Goal: Task Accomplishment & Management: Manage account settings

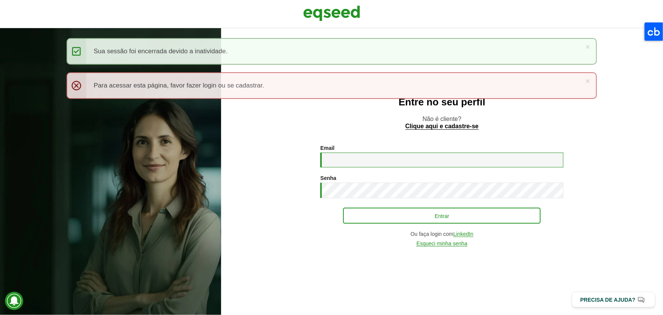
type input "**********"
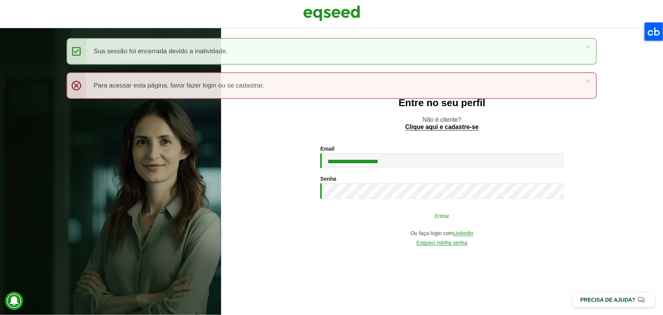
click at [394, 209] on button "Entrar" at bounding box center [442, 215] width 198 height 14
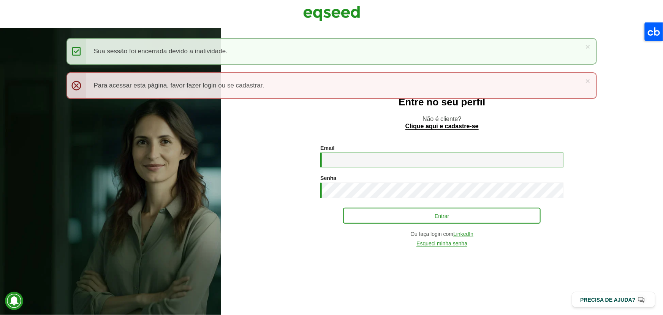
type input "**********"
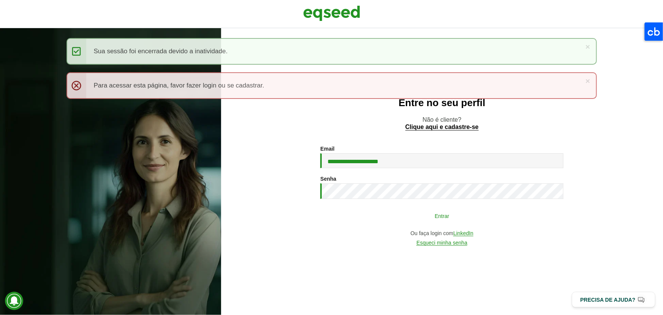
click at [407, 217] on button "Entrar" at bounding box center [442, 215] width 198 height 14
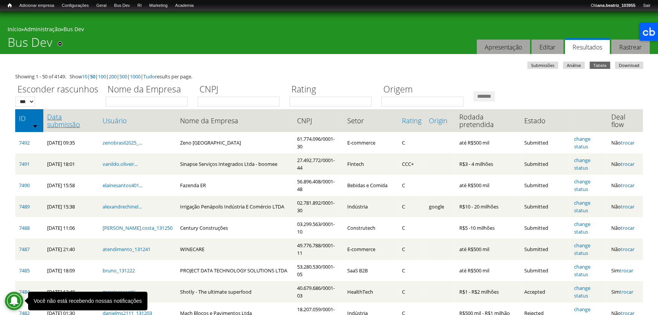
click at [66, 122] on link "Data submissão" at bounding box center [71, 120] width 48 height 15
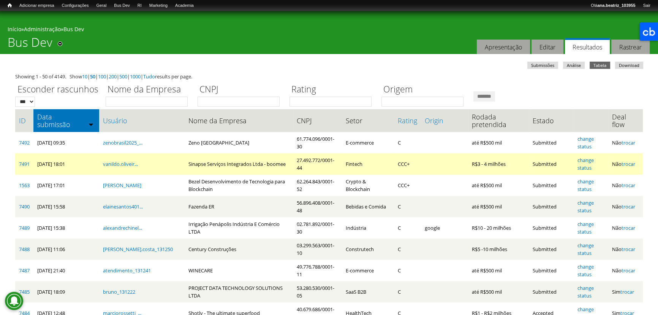
drag, startPoint x: 165, startPoint y: 163, endPoint x: 271, endPoint y: 169, distance: 106.2
click at [271, 169] on td "Sinapse Serviços Integrados Ltda - boomee" at bounding box center [239, 163] width 108 height 21
drag, startPoint x: 305, startPoint y: 160, endPoint x: 320, endPoint y: 164, distance: 15.6
click at [305, 161] on td "27.492.772/0001-44" at bounding box center [317, 163] width 49 height 21
click at [633, 163] on link "trocar" at bounding box center [629, 163] width 14 height 7
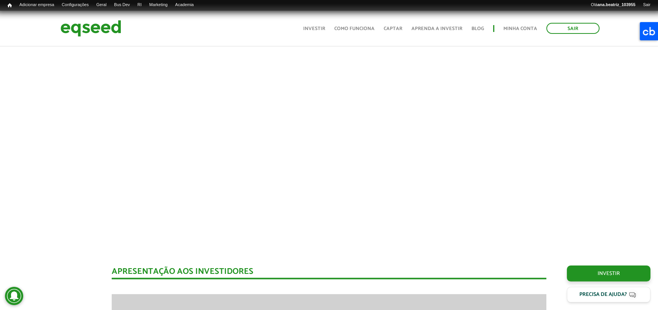
scroll to position [808, 0]
